Goal: Task Accomplishment & Management: Manage account settings

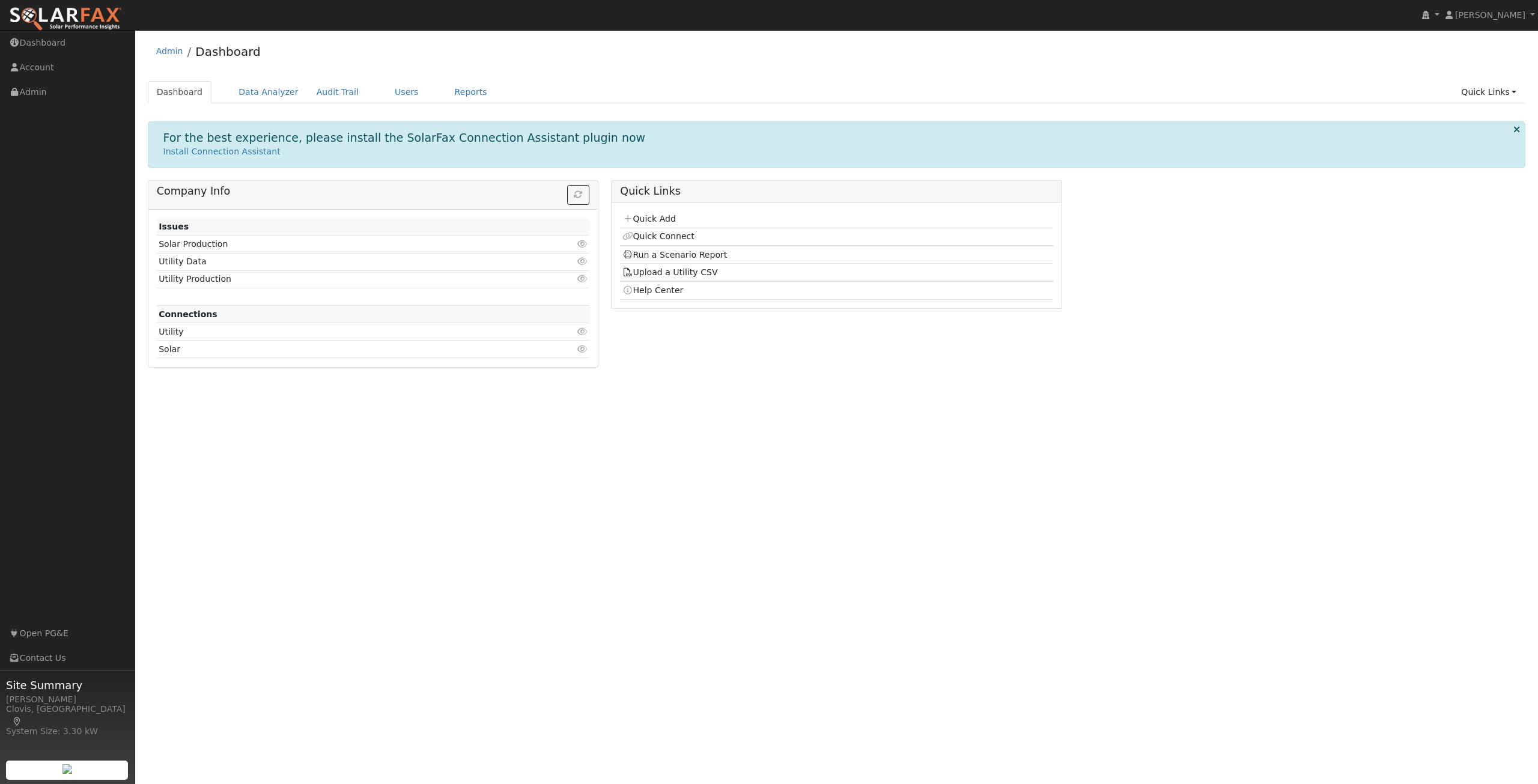
click at [438, 53] on div "Admin Dashboard" at bounding box center [836, 54] width 1378 height 37
click at [395, 92] on link "Users" at bounding box center [407, 92] width 42 height 23
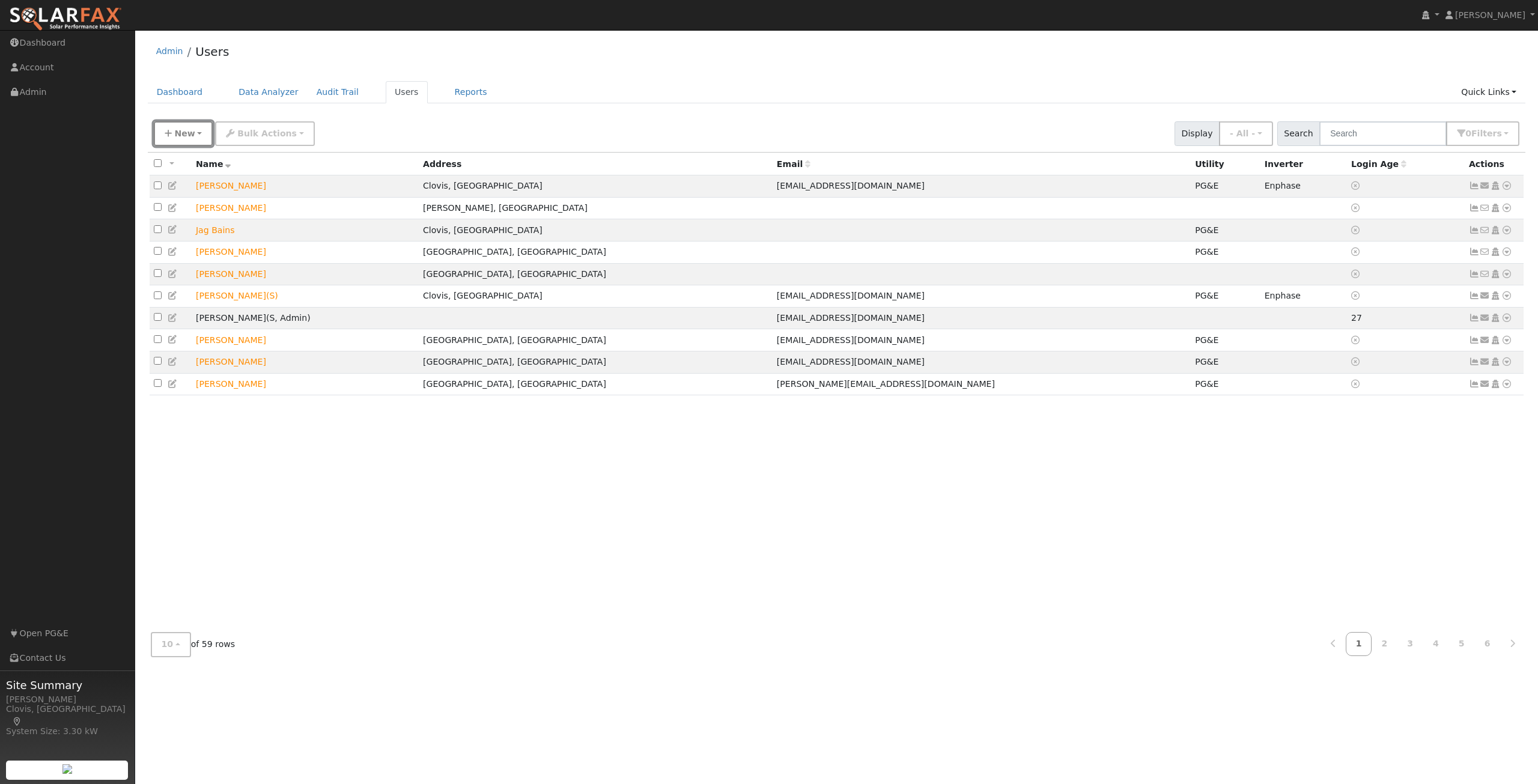
click at [186, 136] on span "New" at bounding box center [183, 133] width 20 height 10
click at [211, 161] on link "Add User" at bounding box center [204, 160] width 100 height 17
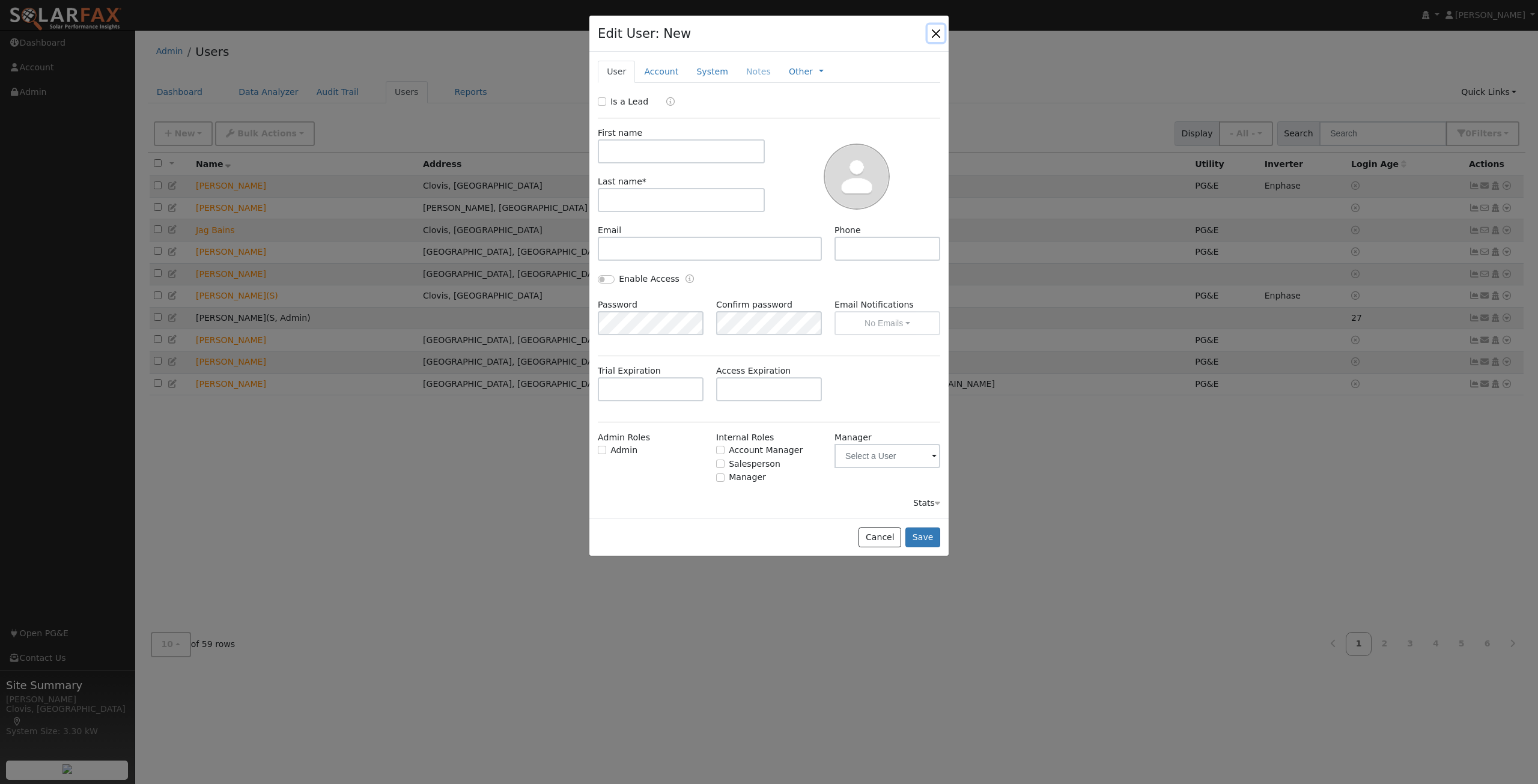
click at [935, 40] on button "button" at bounding box center [935, 32] width 17 height 17
